Goal: Task Accomplishment & Management: Use online tool/utility

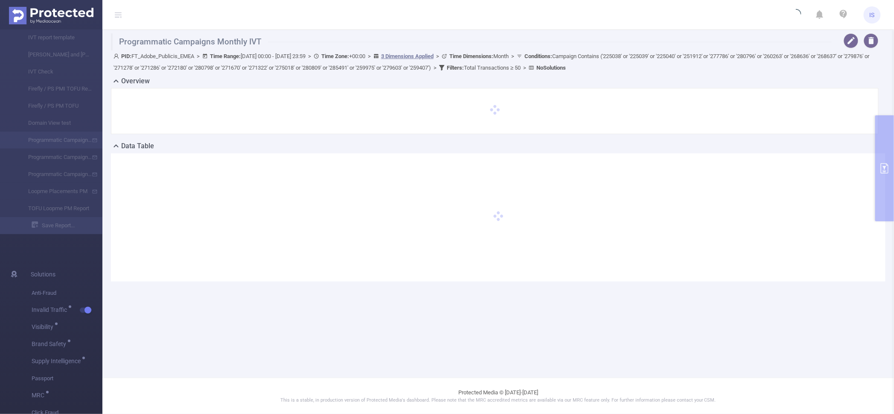
click at [58, 11] on img at bounding box center [51, 16] width 85 height 18
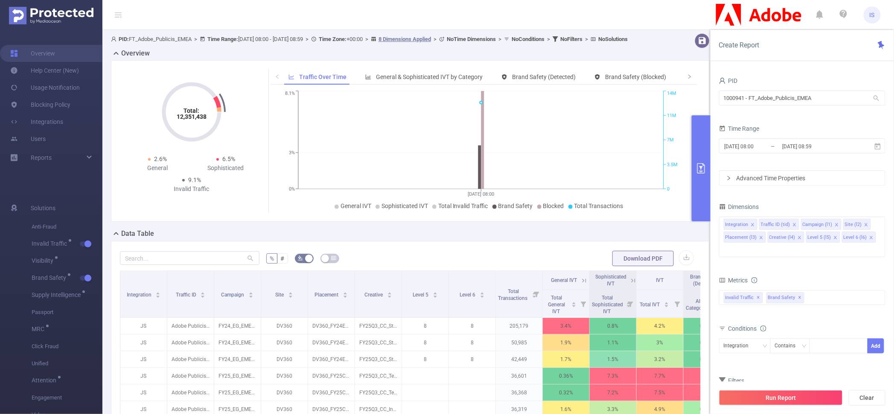
click at [490, 266] on form "% # Download PDF" at bounding box center [410, 258] width 581 height 17
click at [761, 150] on input "[DATE] 08:00" at bounding box center [758, 146] width 69 height 12
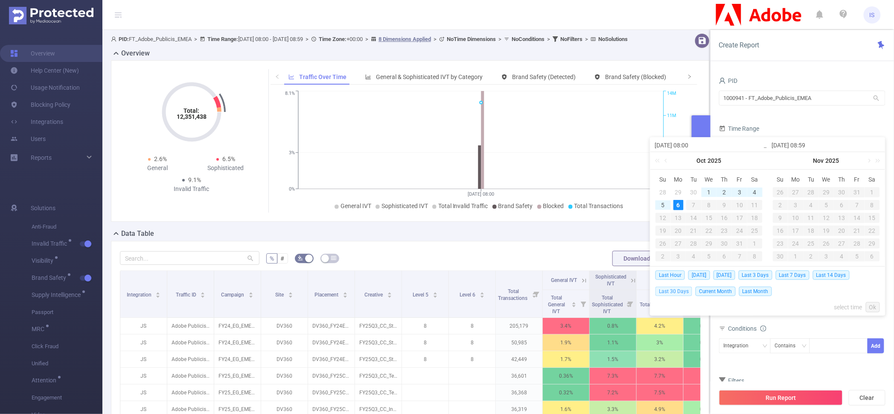
click at [682, 290] on span "Last 30 Days" at bounding box center [674, 290] width 37 height 9
type input "[DATE] 00:00"
type input "[DATE] 23:59"
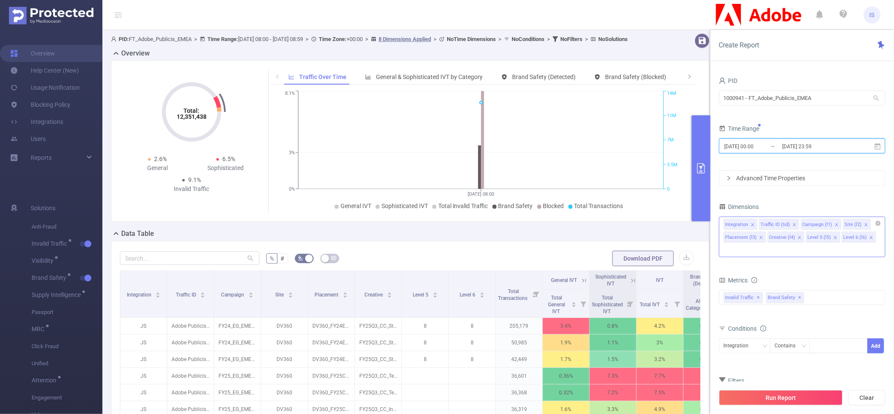
click at [760, 237] on icon "icon: close" at bounding box center [762, 237] width 4 height 4
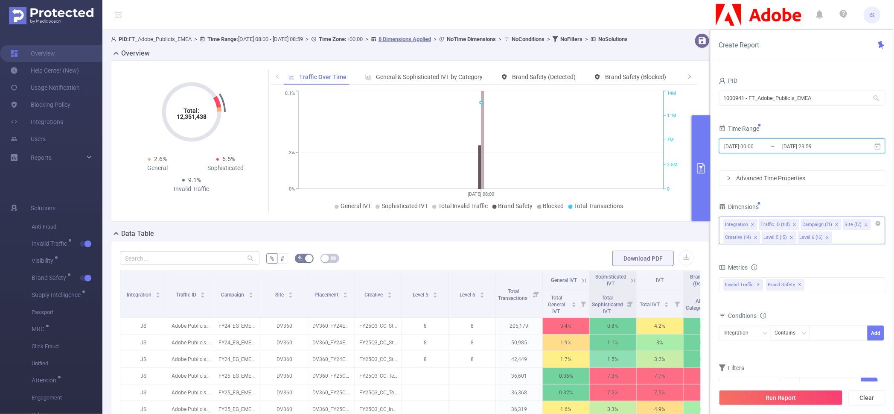
click at [755, 236] on icon "icon: close" at bounding box center [756, 237] width 4 height 4
click at [755, 236] on icon "icon: close" at bounding box center [753, 237] width 4 height 4
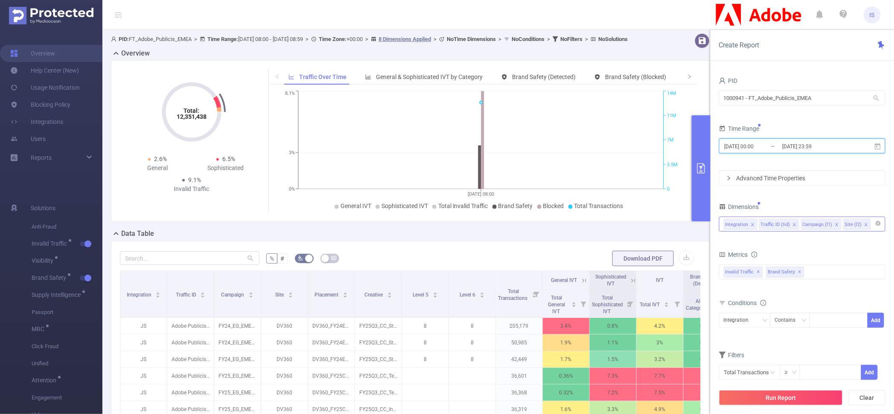
click at [837, 225] on icon "icon: close" at bounding box center [837, 224] width 4 height 4
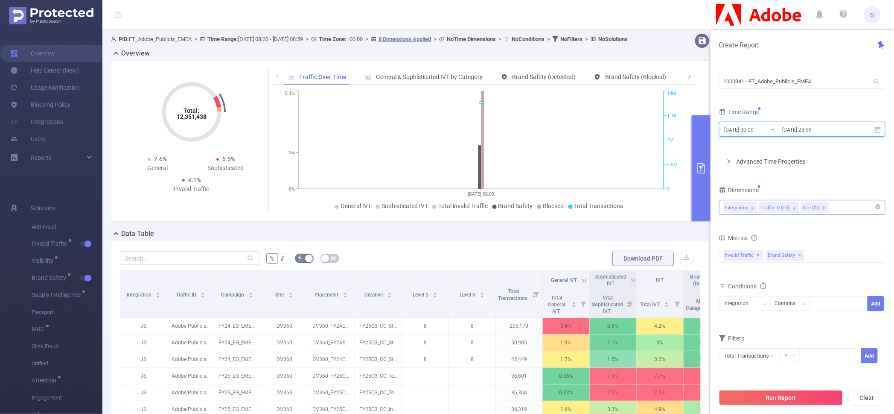
click at [753, 208] on icon "icon: close" at bounding box center [752, 207] width 3 height 3
click at [757, 210] on icon "icon: close" at bounding box center [759, 208] width 4 height 4
click at [795, 403] on button "Run Report" at bounding box center [781, 397] width 124 height 15
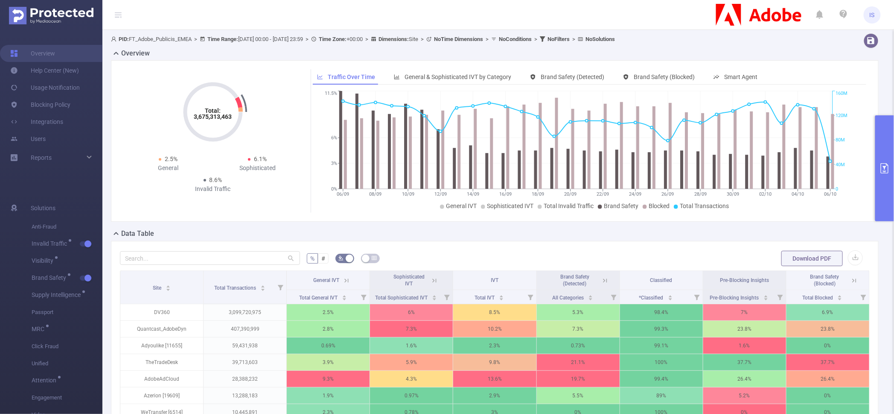
click at [884, 193] on button "primary" at bounding box center [885, 168] width 19 height 106
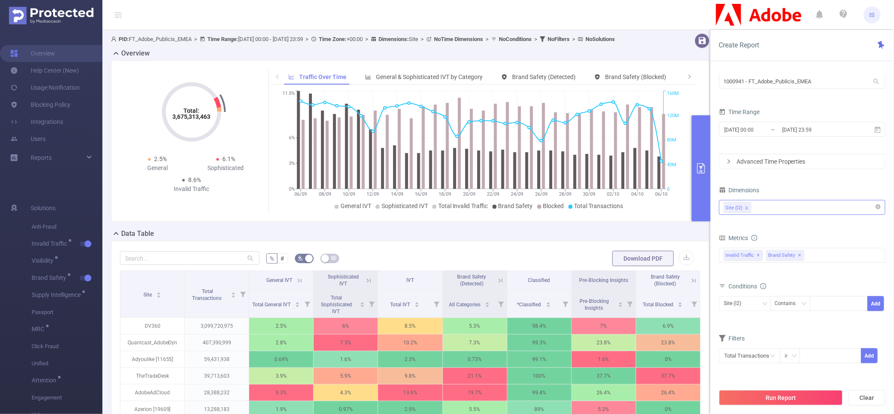
click at [747, 206] on icon "icon: close" at bounding box center [747, 208] width 4 height 4
click at [754, 206] on div "Site (l2)" at bounding box center [802, 207] width 157 height 14
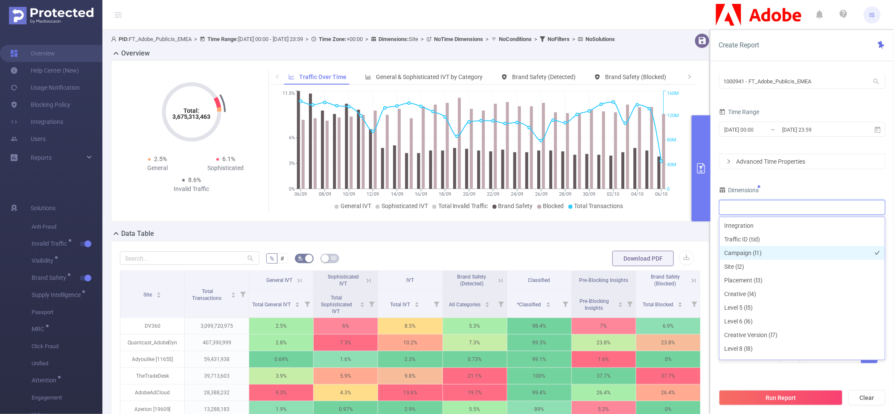
click at [748, 255] on li "Campaign (l1)" at bounding box center [803, 253] width 166 height 14
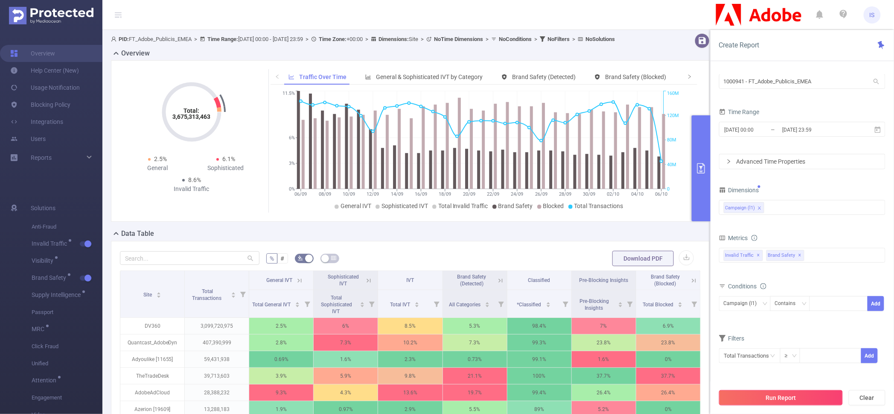
click at [807, 398] on button "Run Report" at bounding box center [781, 397] width 124 height 15
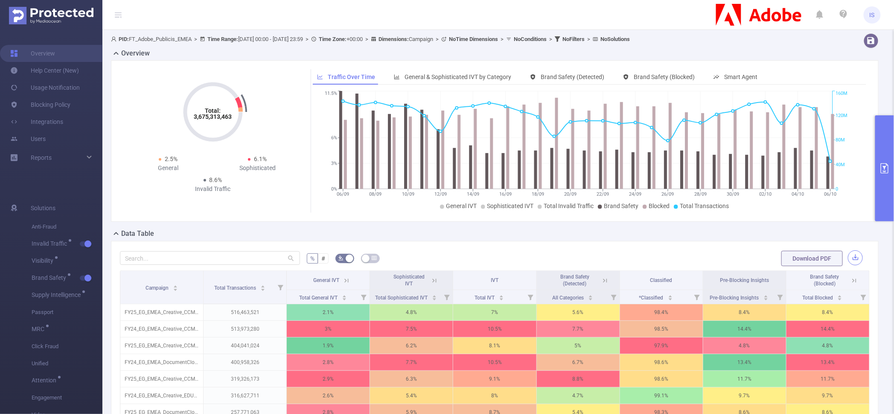
click at [848, 259] on button "button" at bounding box center [855, 257] width 15 height 15
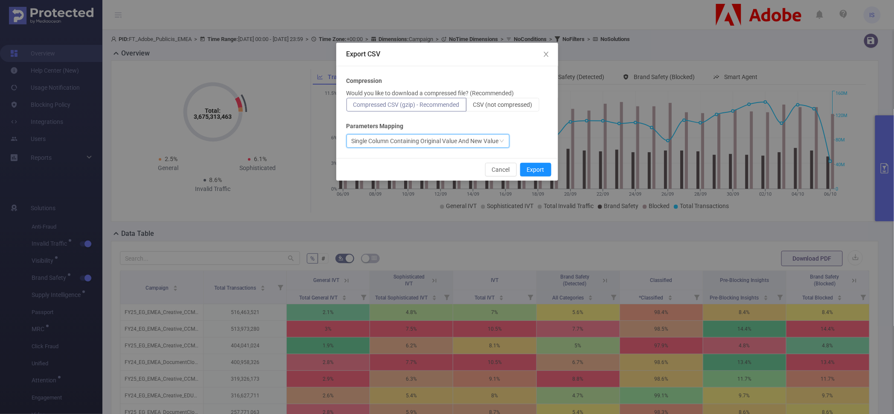
click at [437, 145] on div "Single Column Containing Original Value And New Value" at bounding box center [425, 140] width 147 height 13
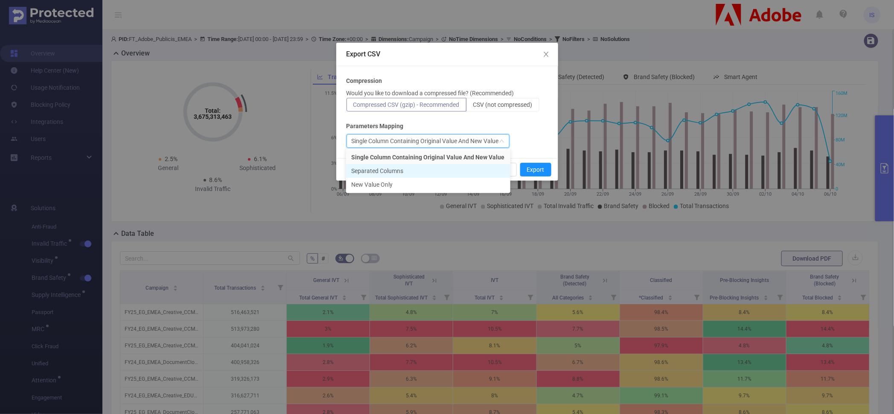
click at [413, 169] on li "Separated Columns" at bounding box center [428, 171] width 164 height 14
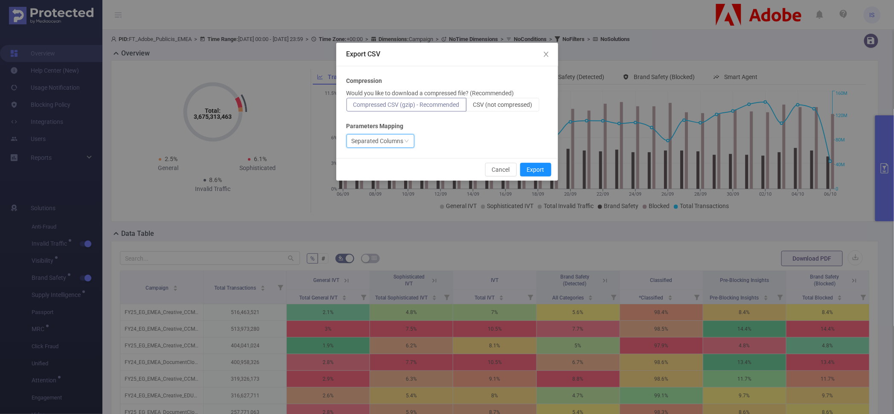
click at [441, 140] on div "Separated Columns" at bounding box center [448, 141] width 202 height 14
click at [529, 168] on button "Export" at bounding box center [535, 170] width 31 height 14
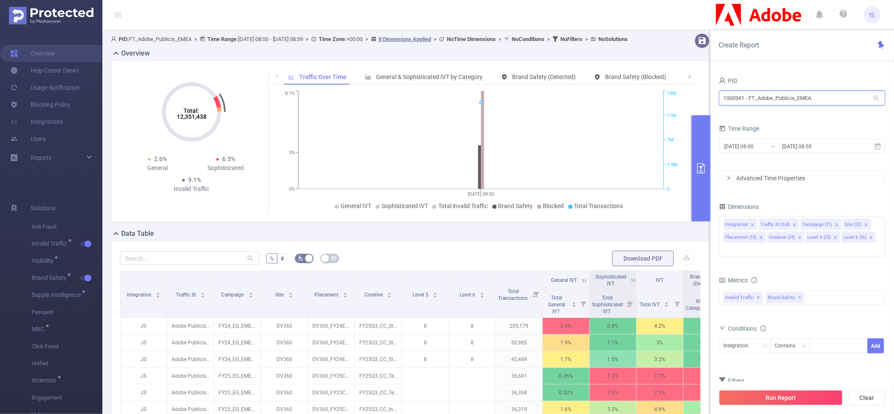
drag, startPoint x: 833, startPoint y: 95, endPoint x: 640, endPoint y: 98, distance: 192.6
click at [640, 98] on section "PID: FT_Adobe_Publicis_EMEA > Time Range: 2025-10-06 08:00 - 2025-10-06 08:59 >…" at bounding box center [498, 307] width 792 height 555
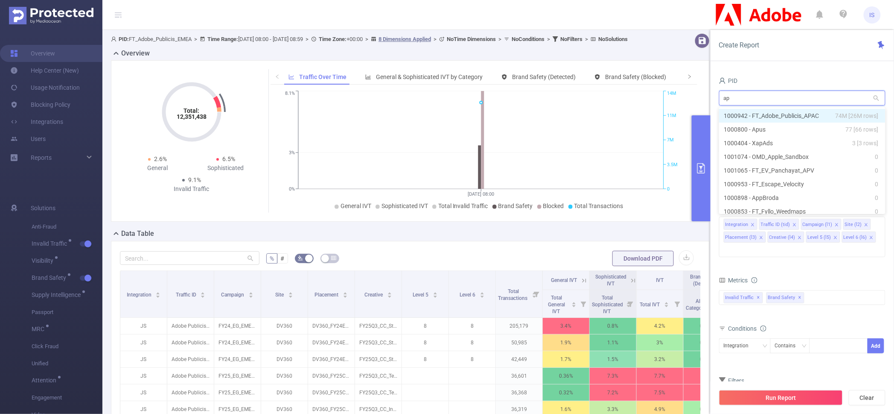
type input "apa"
click at [808, 119] on li "1000942 - FT_Adobe_Publicis_APAC 74M [26M rows]" at bounding box center [802, 116] width 167 height 14
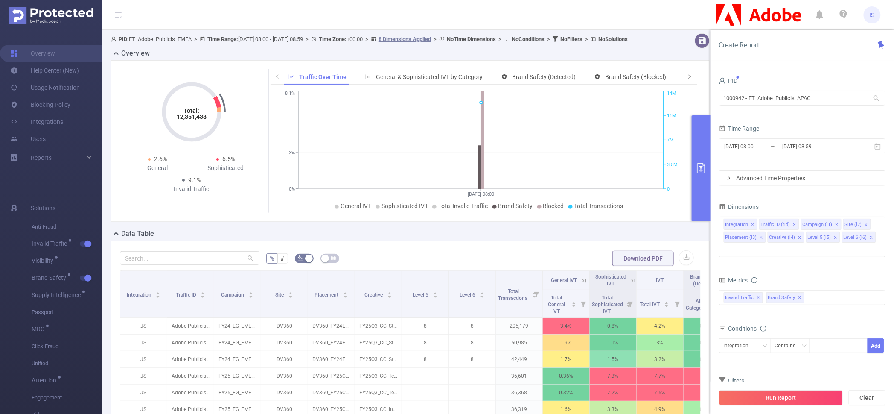
click at [801, 161] on form "PID 1000942 - FT_Adobe_Publicis_APAC 1000942 - FT_Adobe_Publicis_APAC Time Rang…" at bounding box center [802, 130] width 167 height 111
click at [803, 149] on input "[DATE] 08:59" at bounding box center [816, 146] width 69 height 12
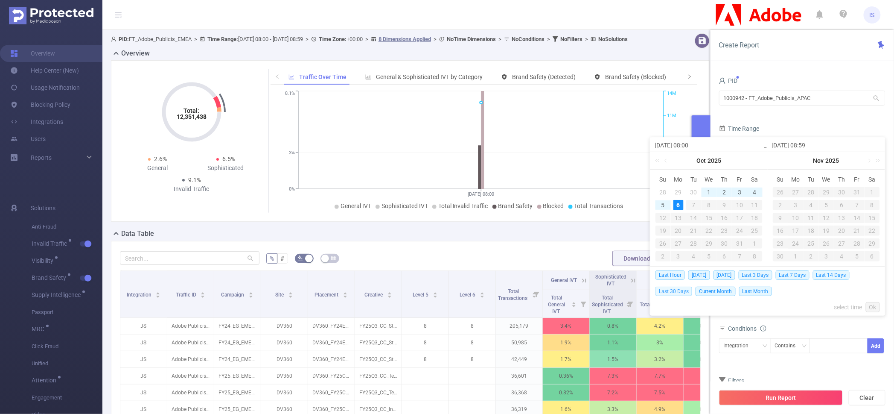
click at [671, 294] on span "Last 30 Days" at bounding box center [674, 290] width 37 height 9
type input "[DATE] 00:00"
type input "[DATE] 23:59"
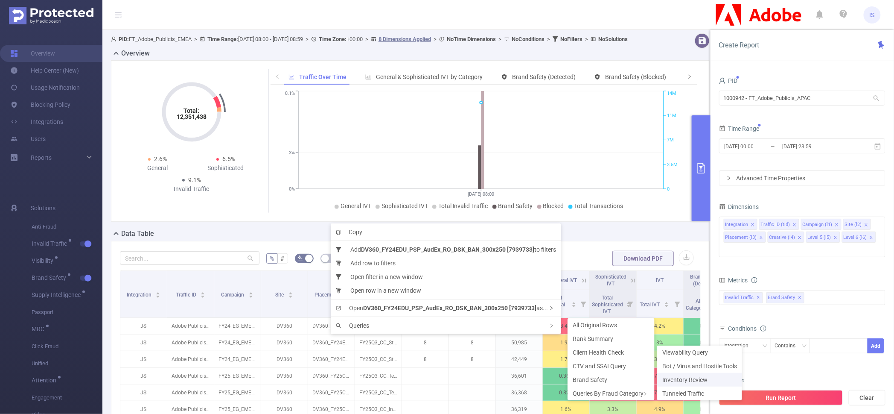
click at [690, 379] on span "Inventory Review" at bounding box center [685, 379] width 45 height 7
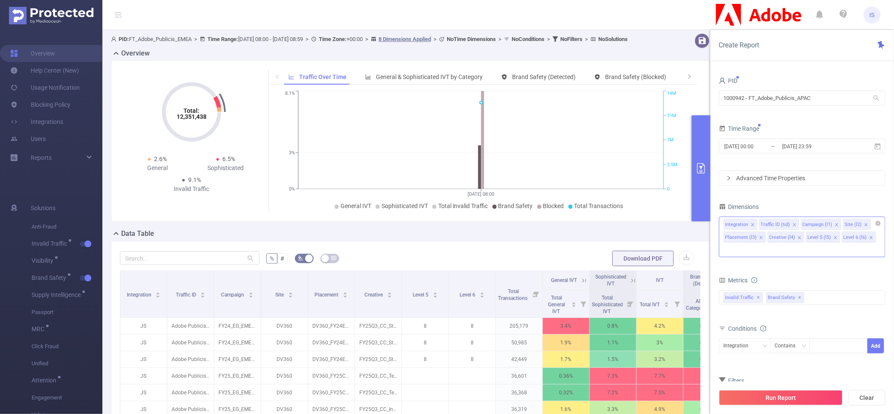
click at [798, 237] on icon "icon: close" at bounding box center [800, 237] width 4 height 4
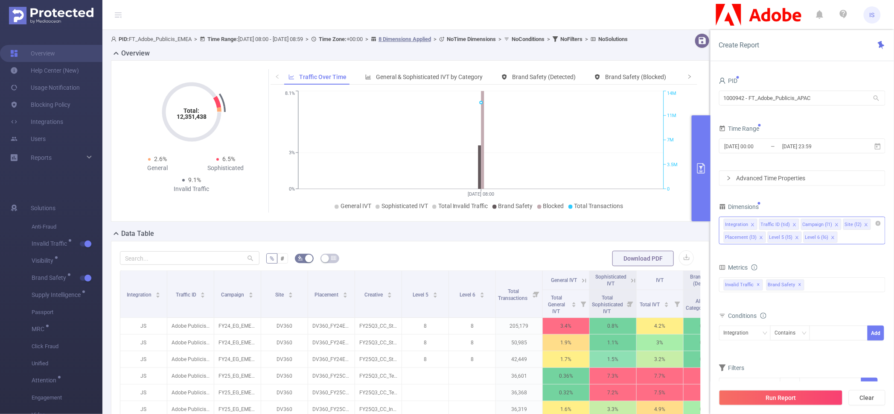
click at [760, 234] on span at bounding box center [762, 237] width 4 height 9
click at [754, 236] on icon "icon: close" at bounding box center [753, 237] width 4 height 4
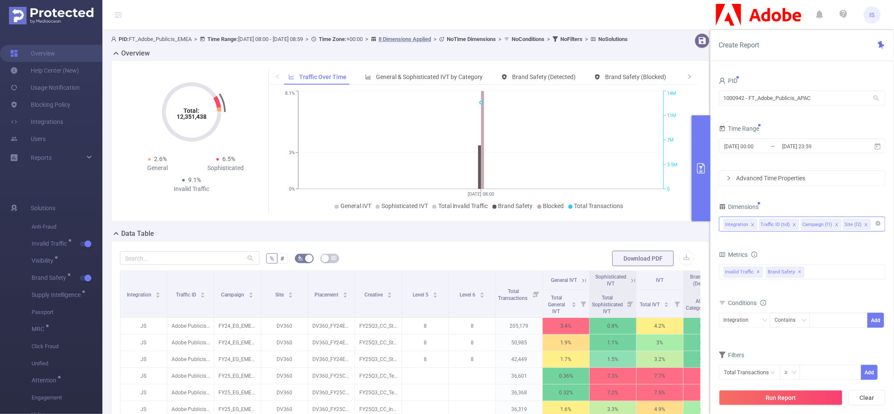
click at [865, 222] on icon "icon: close" at bounding box center [867, 224] width 4 height 4
click at [832, 225] on li "Campaign (l1)" at bounding box center [821, 224] width 41 height 11
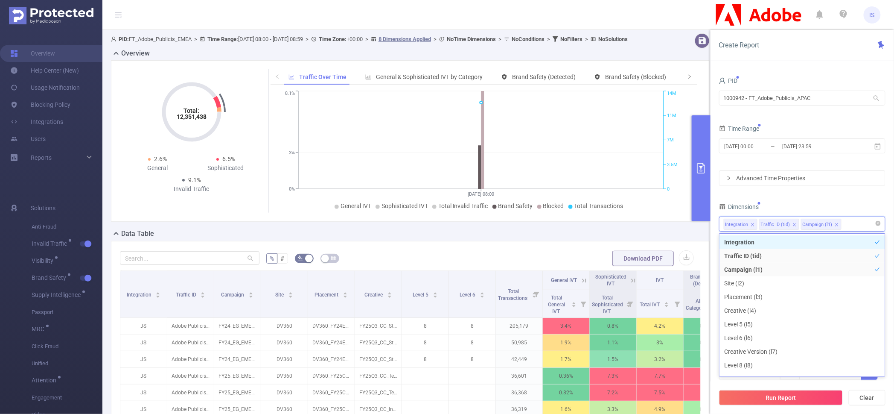
click at [836, 225] on icon "icon: close" at bounding box center [837, 224] width 3 height 3
click at [836, 225] on div "Integration Traffic ID (tid)" at bounding box center [802, 224] width 157 height 14
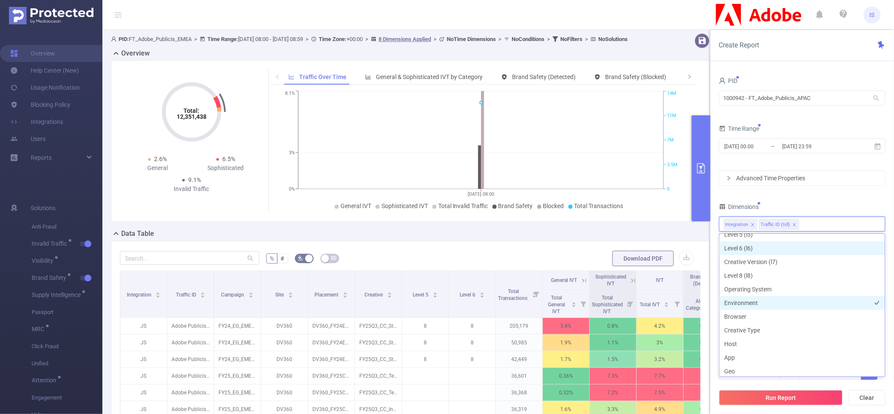
scroll to position [106, 0]
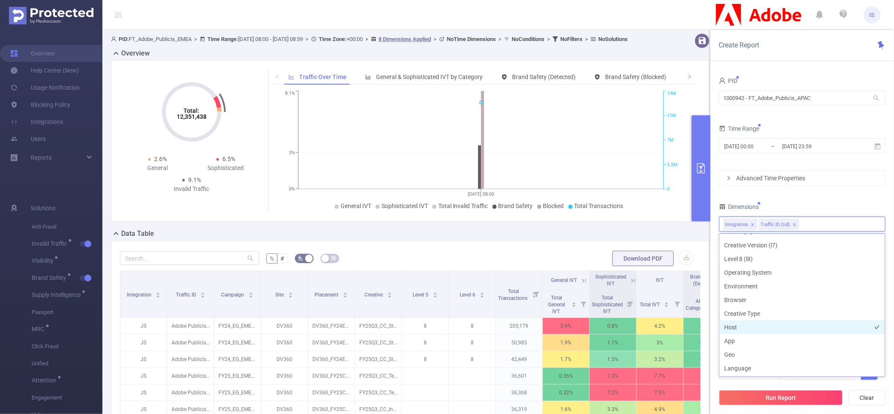
click at [742, 324] on li "Host" at bounding box center [803, 327] width 166 height 14
click at [841, 210] on div "Dimensions" at bounding box center [802, 208] width 167 height 14
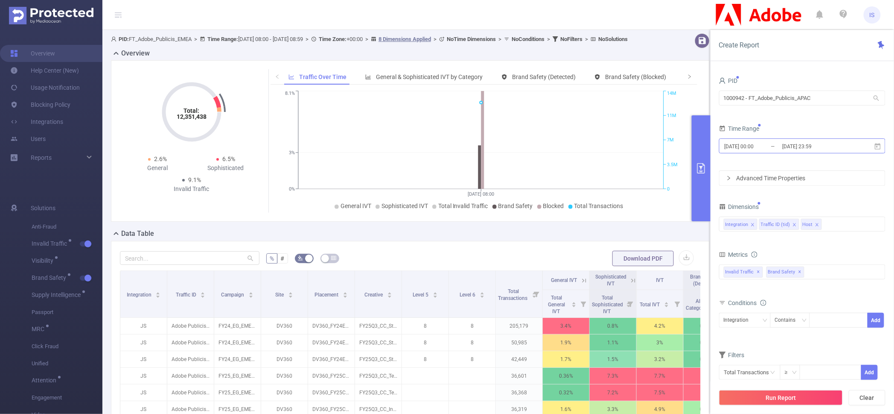
click at [775, 147] on input "[DATE] 00:00" at bounding box center [758, 146] width 69 height 12
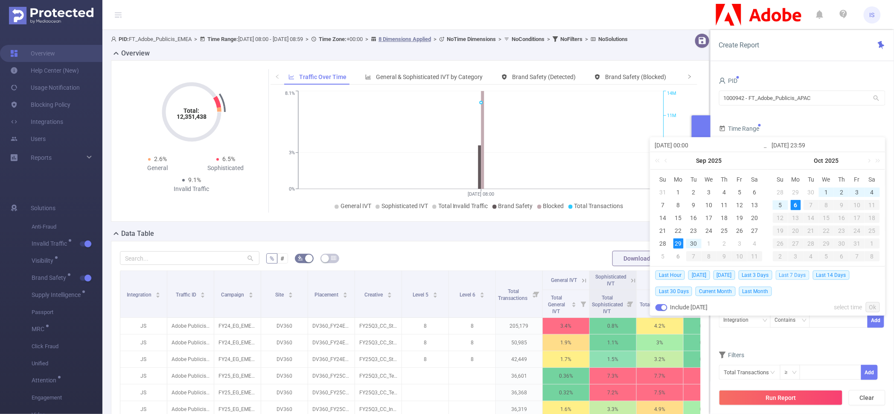
click at [794, 277] on span "Last 7 Days" at bounding box center [793, 274] width 34 height 9
type input "2025-09-29 00:00"
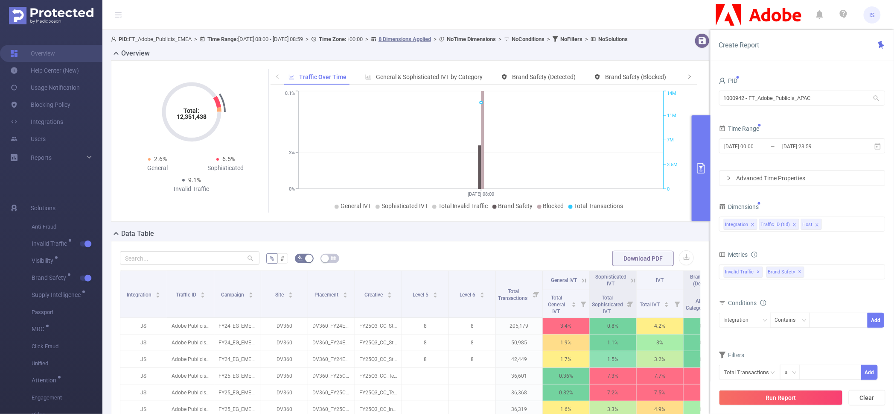
click at [748, 289] on div "total Total General IVT Data Centers Disclosed Bots Known Crawlers Irregular Ac…" at bounding box center [802, 276] width 167 height 25
click at [744, 316] on div "Integration" at bounding box center [739, 320] width 31 height 14
click at [822, 278] on div "Invalid Traffic ✕ Brand Safety ✕" at bounding box center [802, 271] width 167 height 15
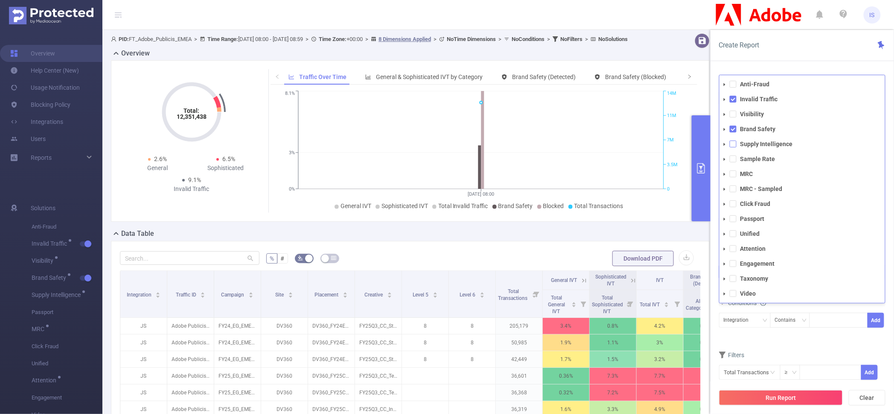
click at [734, 143] on span at bounding box center [733, 143] width 7 height 7
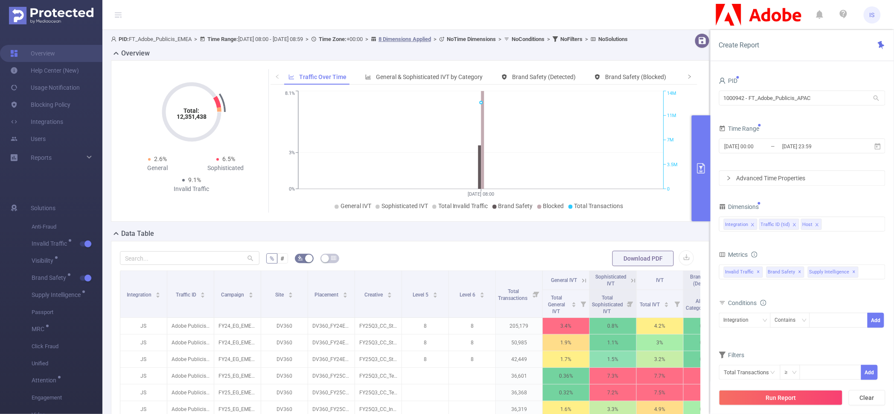
click at [812, 334] on div "Integration Contains Add" at bounding box center [802, 323] width 167 height 24
click at [747, 324] on div "Integration" at bounding box center [739, 320] width 31 height 14
click at [739, 364] on li "Host" at bounding box center [745, 365] width 52 height 14
click at [832, 319] on div at bounding box center [839, 320] width 49 height 14
paste input "thefun-guru.com"
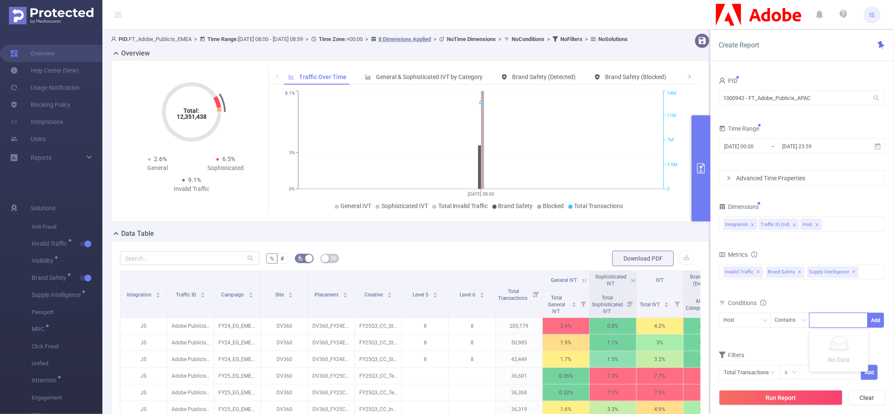
type input "thefun-guru.com"
click at [842, 339] on li "thefun-guru.com" at bounding box center [842, 338] width 64 height 14
click at [876, 319] on button "Add" at bounding box center [876, 320] width 17 height 15
